Goal: Transaction & Acquisition: Purchase product/service

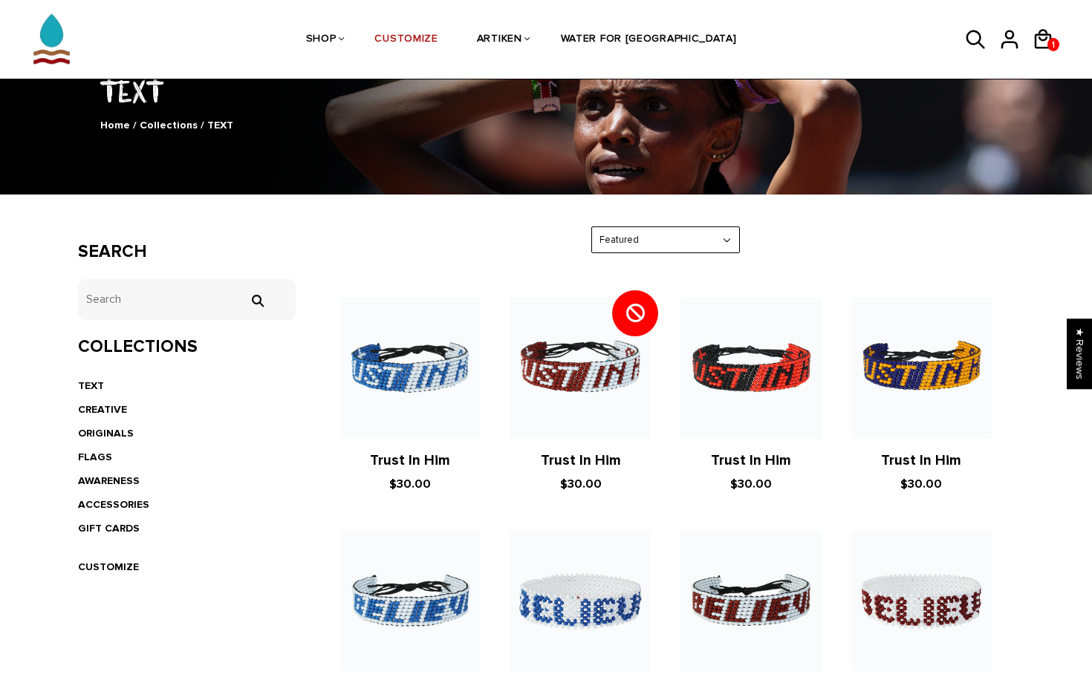
scroll to position [122, 0]
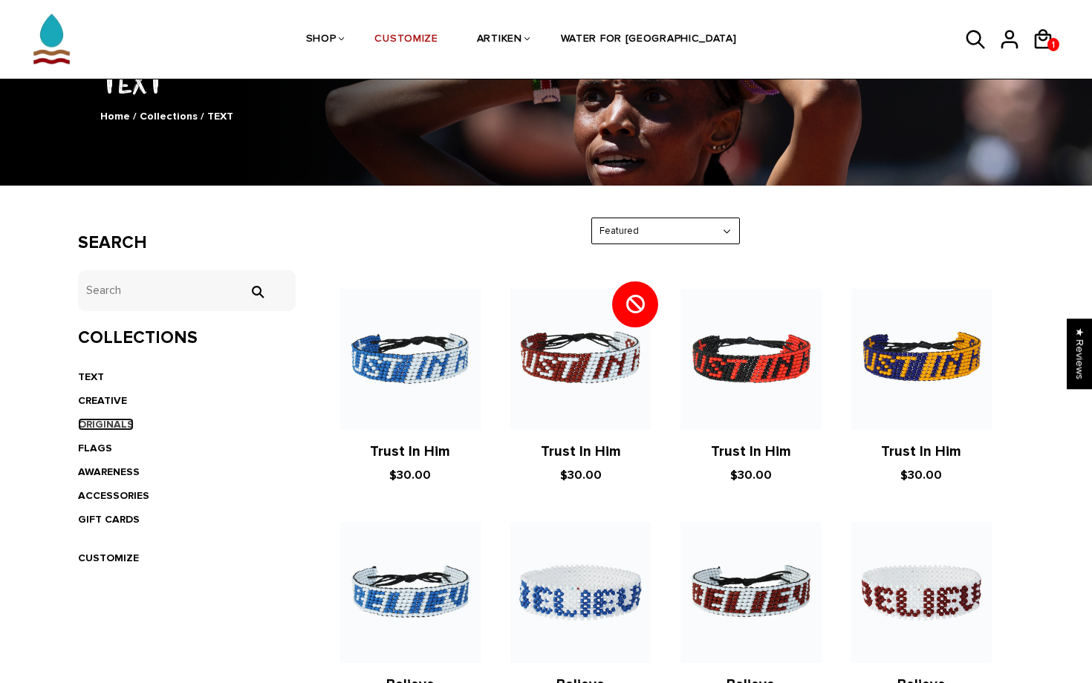
click at [105, 424] on link "ORIGINALS" at bounding box center [106, 424] width 56 height 13
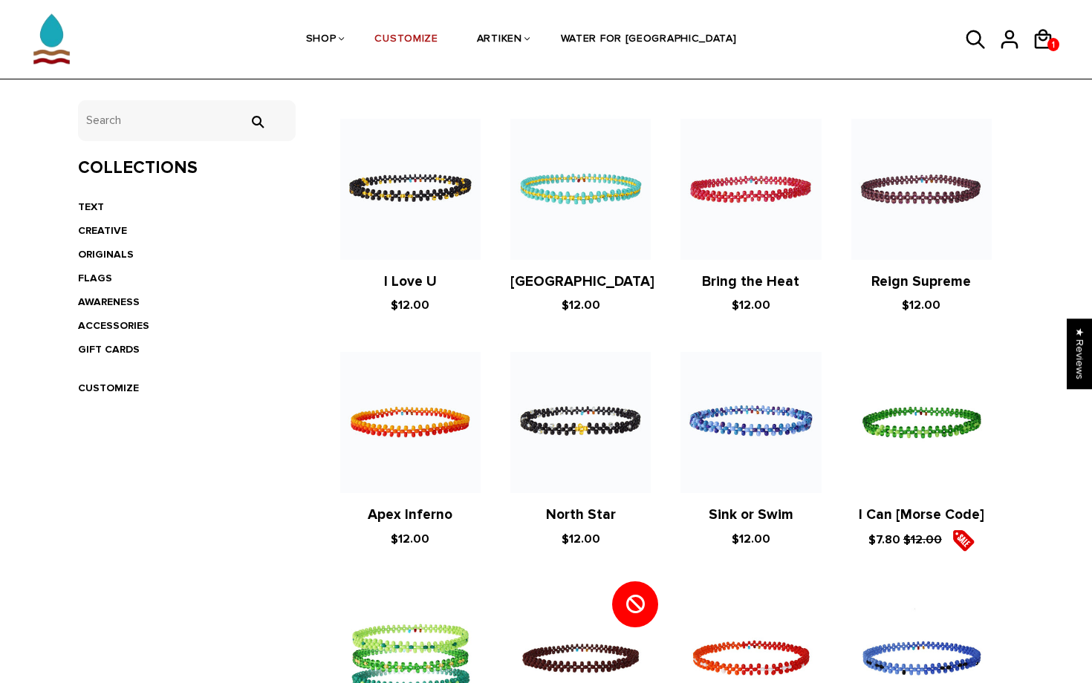
scroll to position [285, 0]
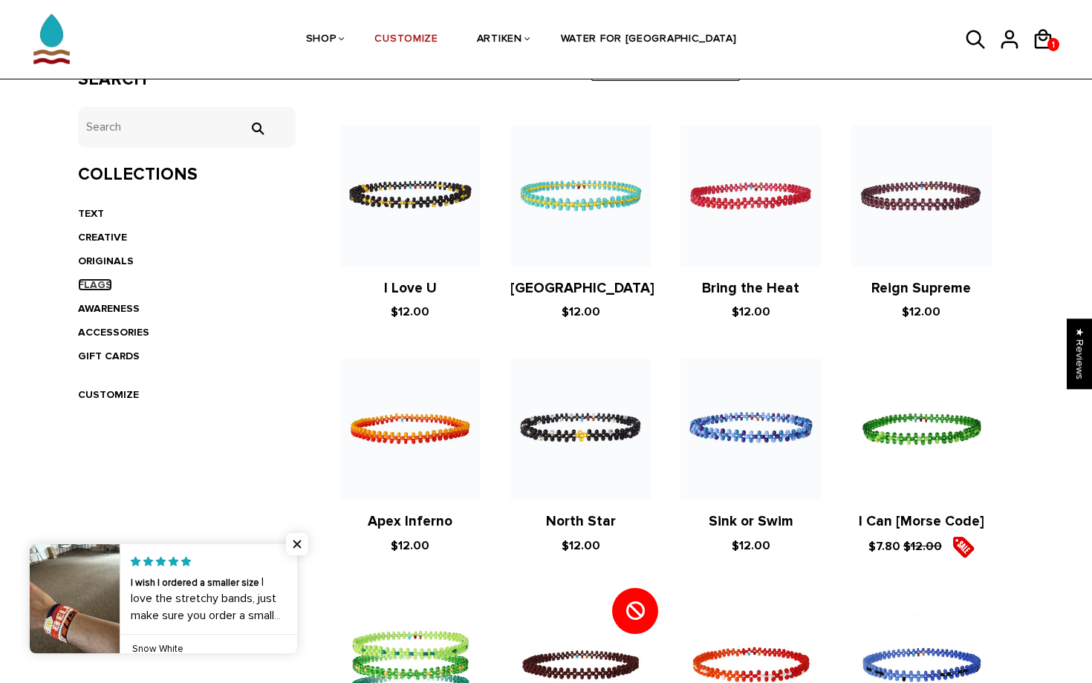
click at [89, 282] on link "FLAGS" at bounding box center [95, 284] width 34 height 13
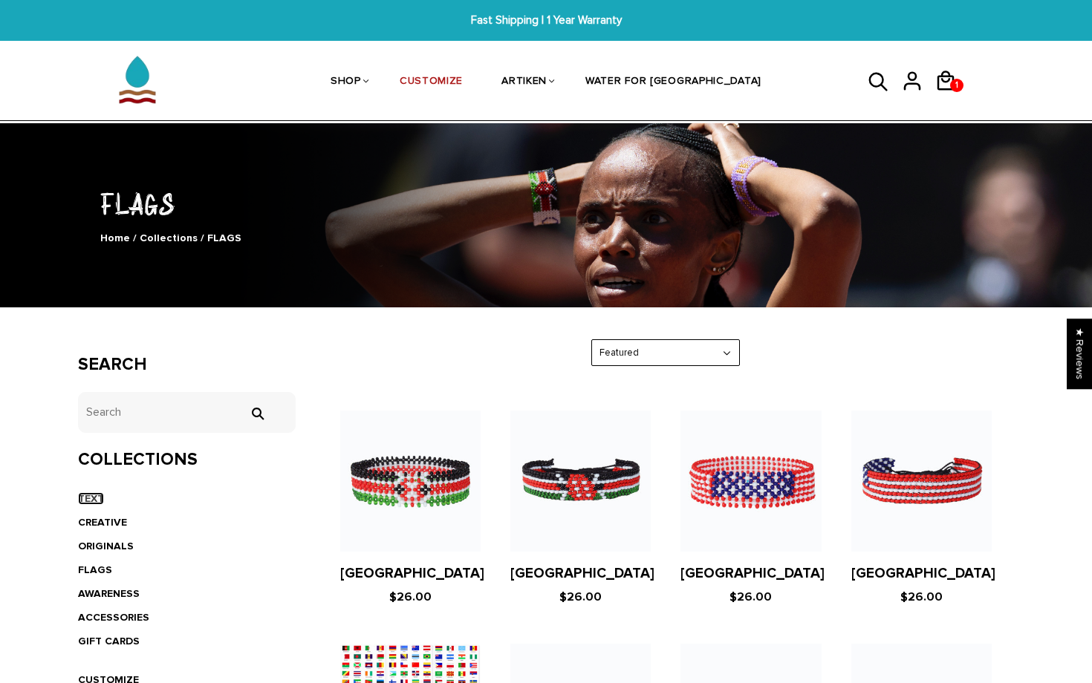
click at [93, 500] on link "TEXT" at bounding box center [91, 498] width 26 height 13
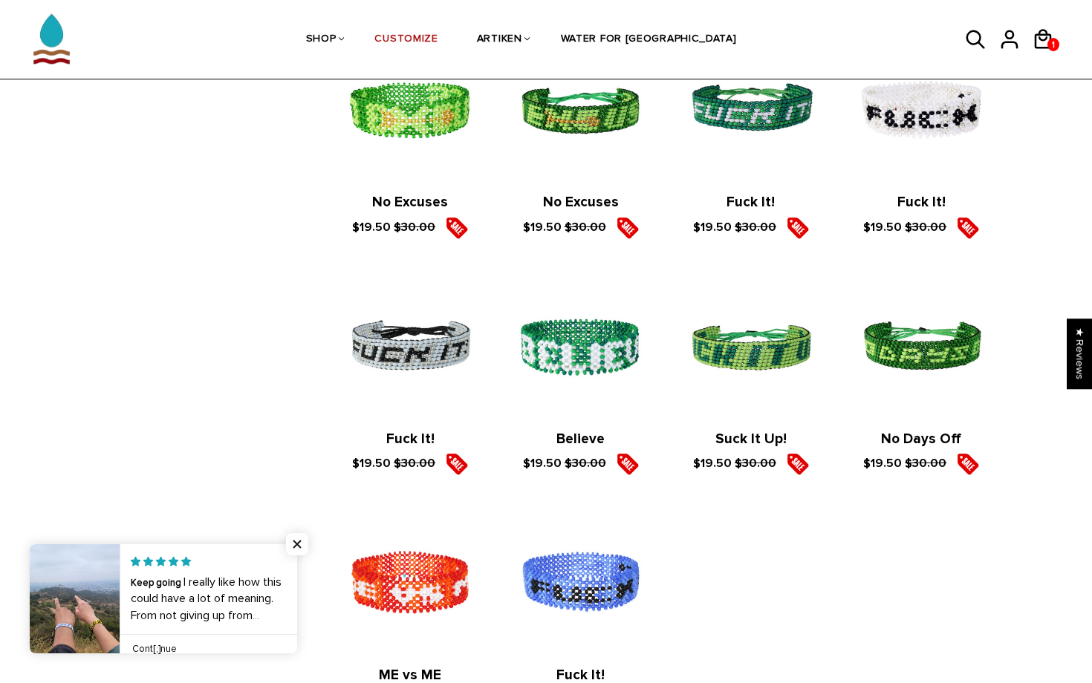
scroll to position [1744, 0]
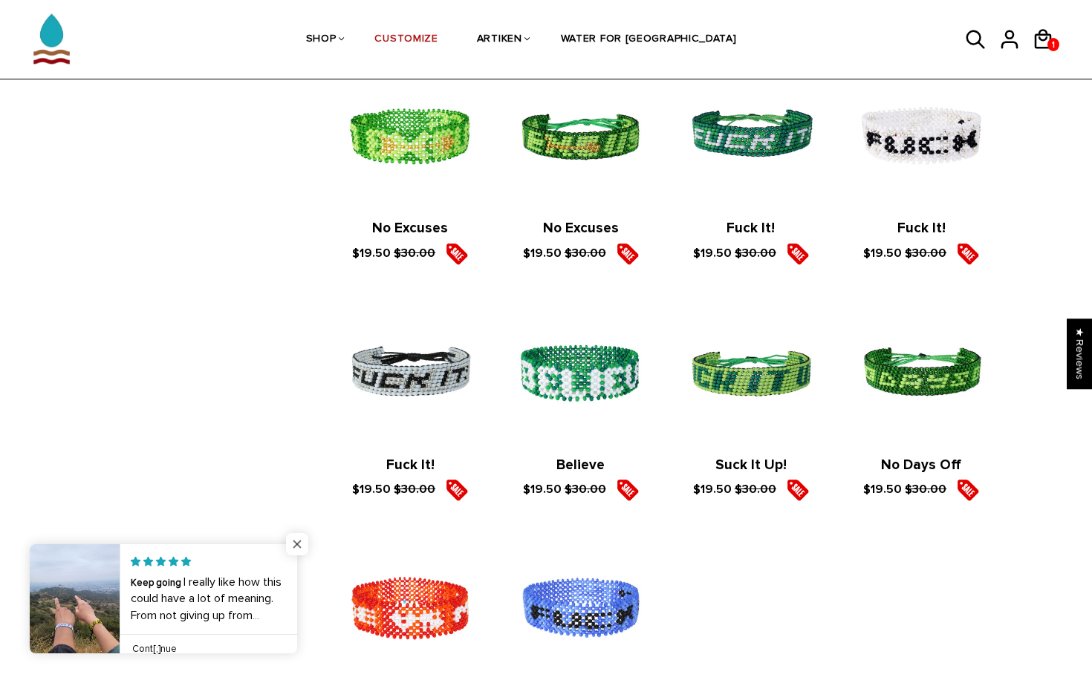
click at [296, 544] on span "Close popup widget" at bounding box center [297, 544] width 22 height 22
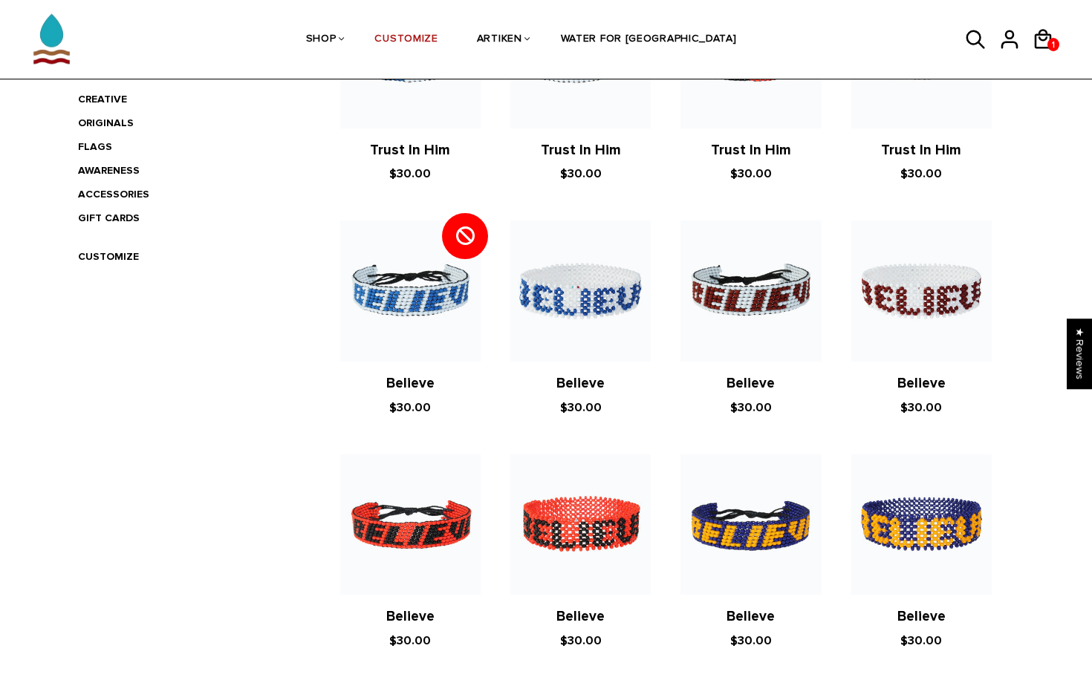
scroll to position [425, 0]
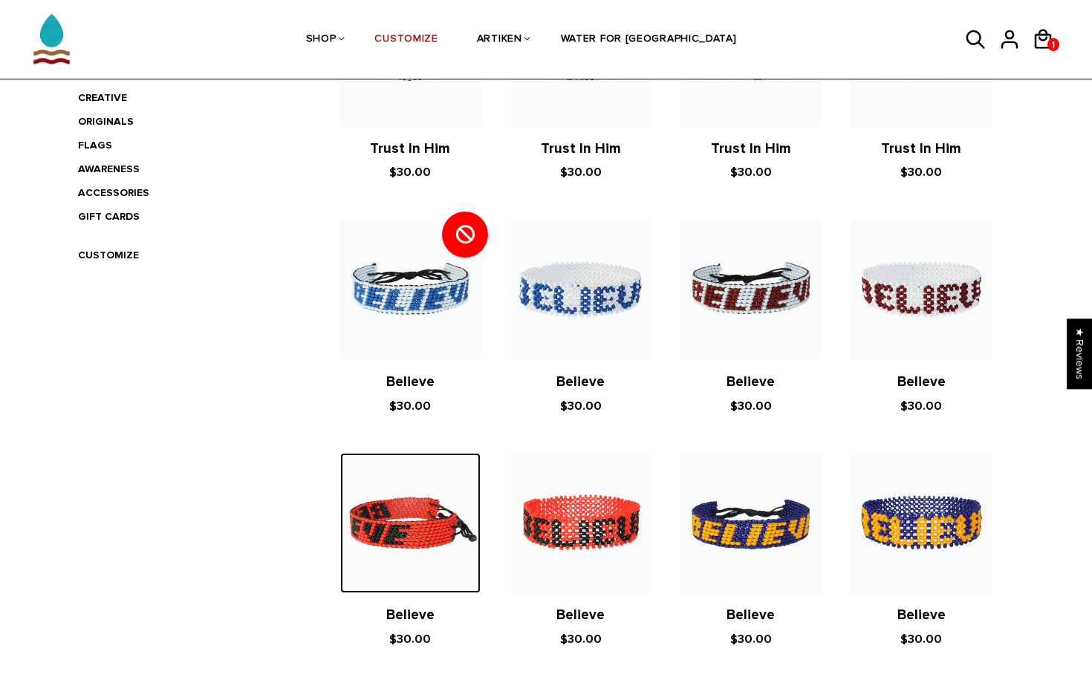
click at [445, 517] on img at bounding box center [410, 523] width 140 height 140
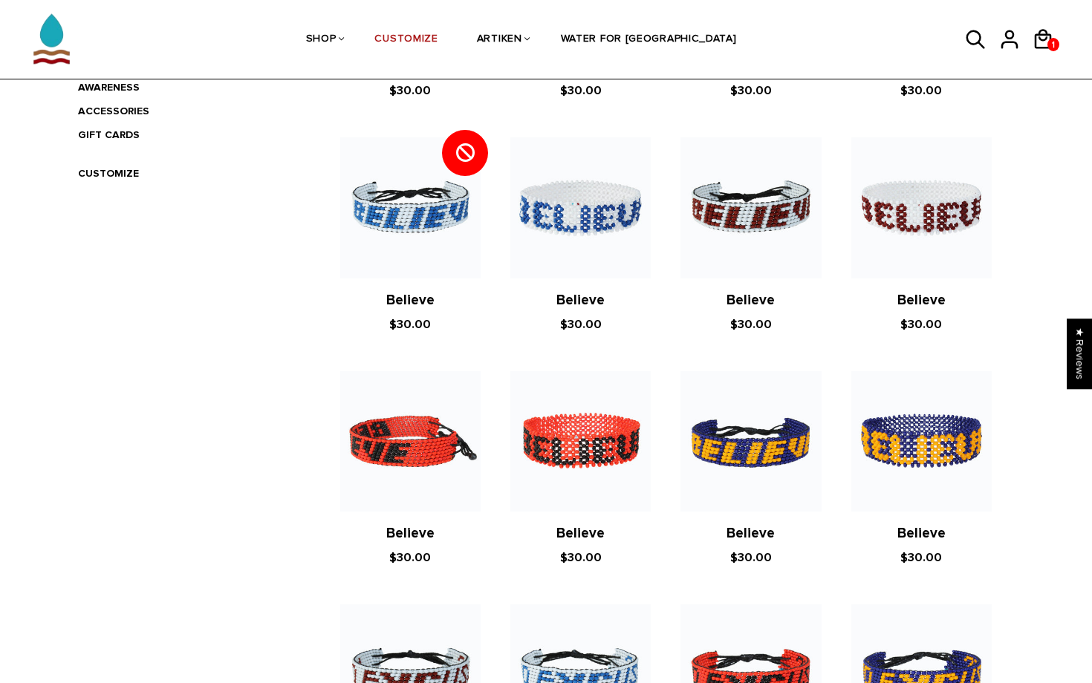
scroll to position [508, 0]
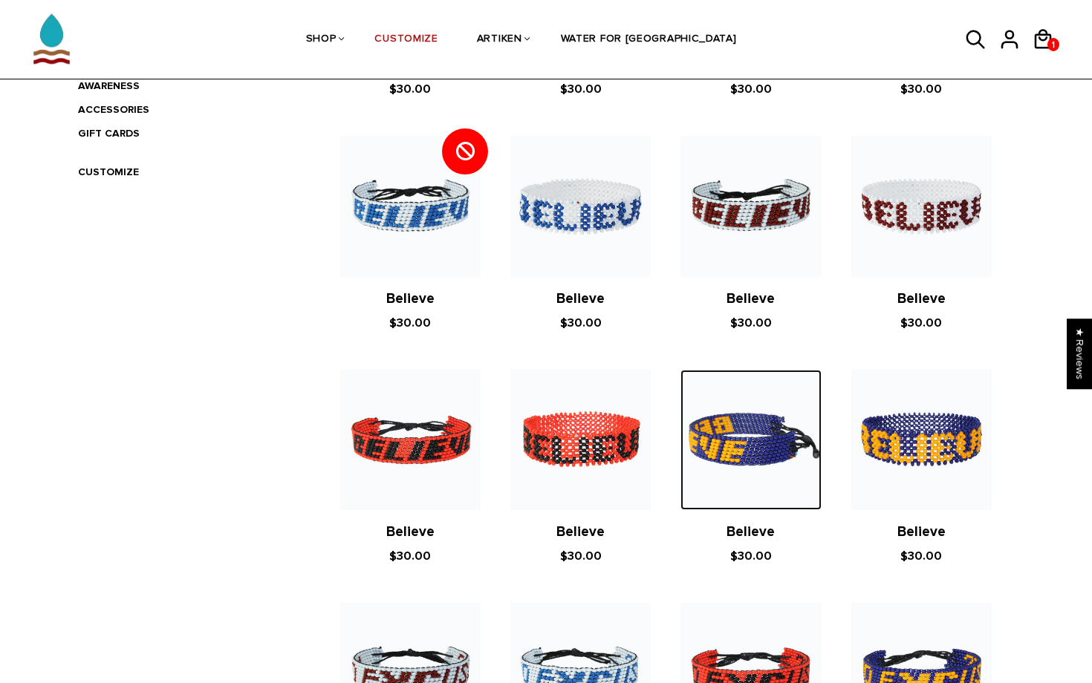
click at [720, 454] on img at bounding box center [750, 440] width 140 height 140
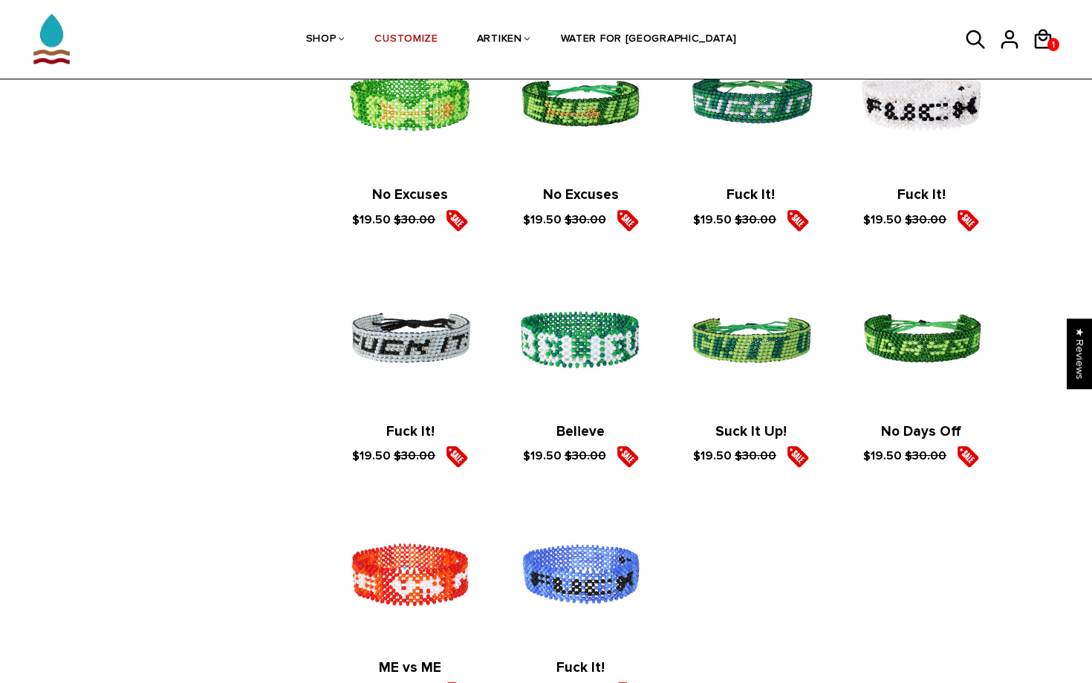
scroll to position [1804, 0]
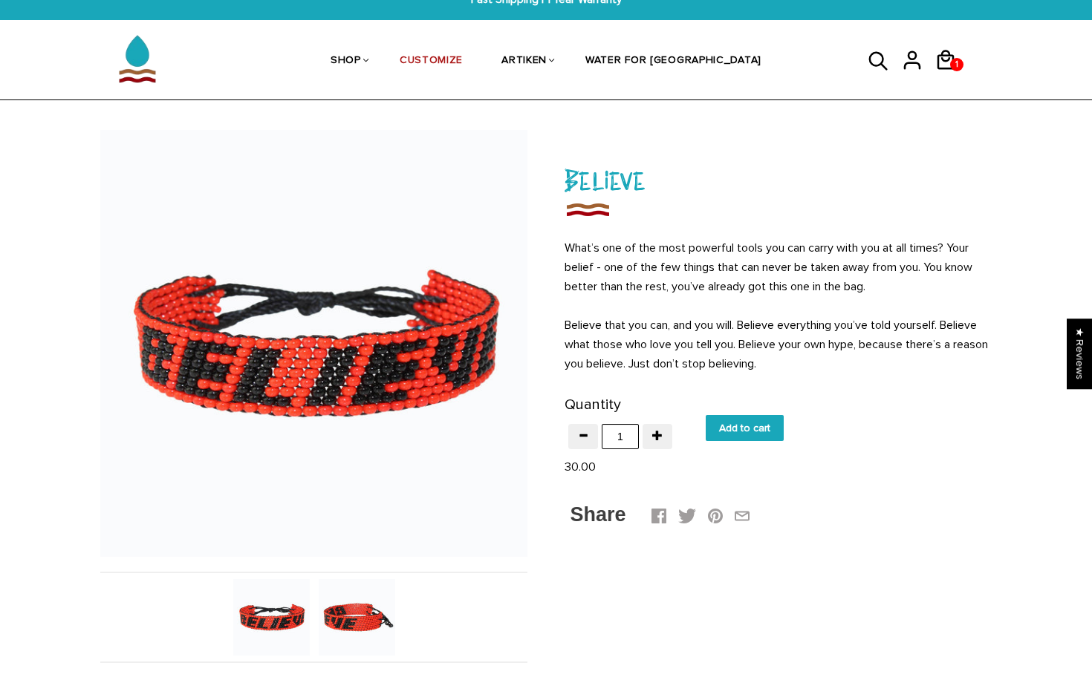
scroll to position [27, 0]
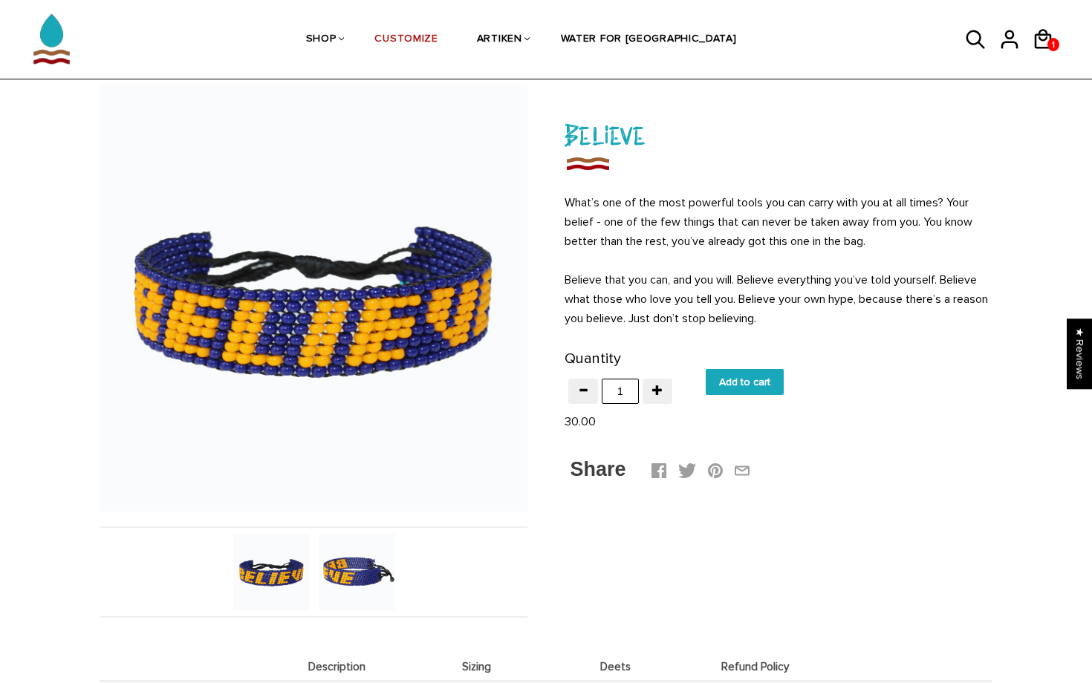
scroll to position [79, 0]
